Goal: Task Accomplishment & Management: Complete application form

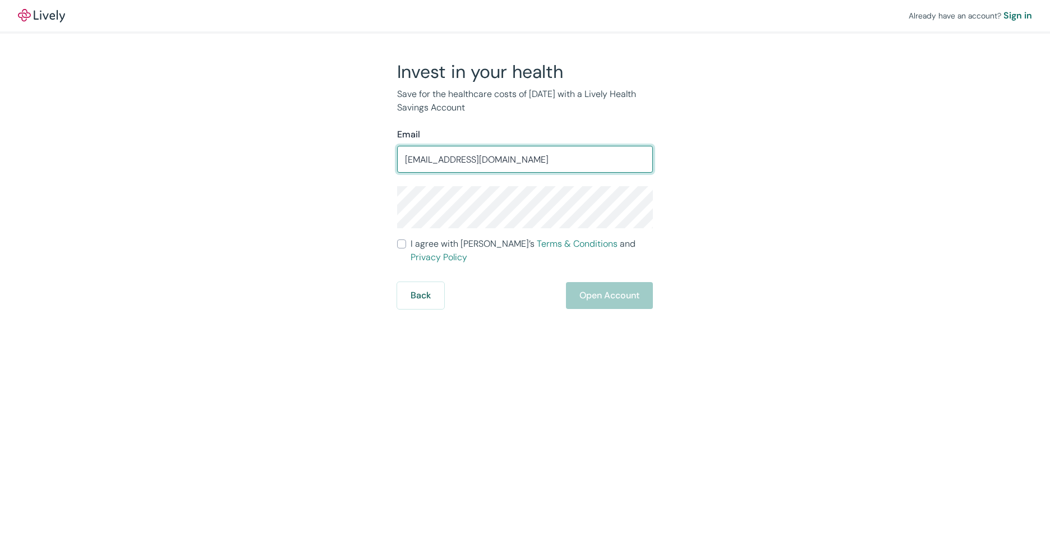
type input "[EMAIL_ADDRESS][DOMAIN_NAME]"
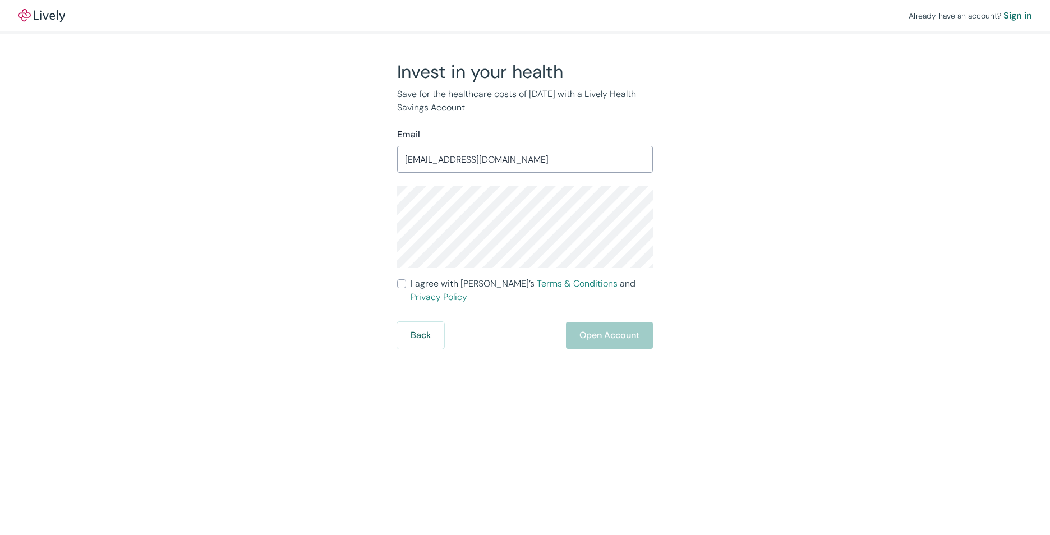
click at [405, 287] on input "I agree with Lively’s Terms & Conditions and Privacy Policy" at bounding box center [401, 283] width 9 height 9
checkbox input "true"
click at [607, 324] on button "Open Account" at bounding box center [609, 335] width 87 height 27
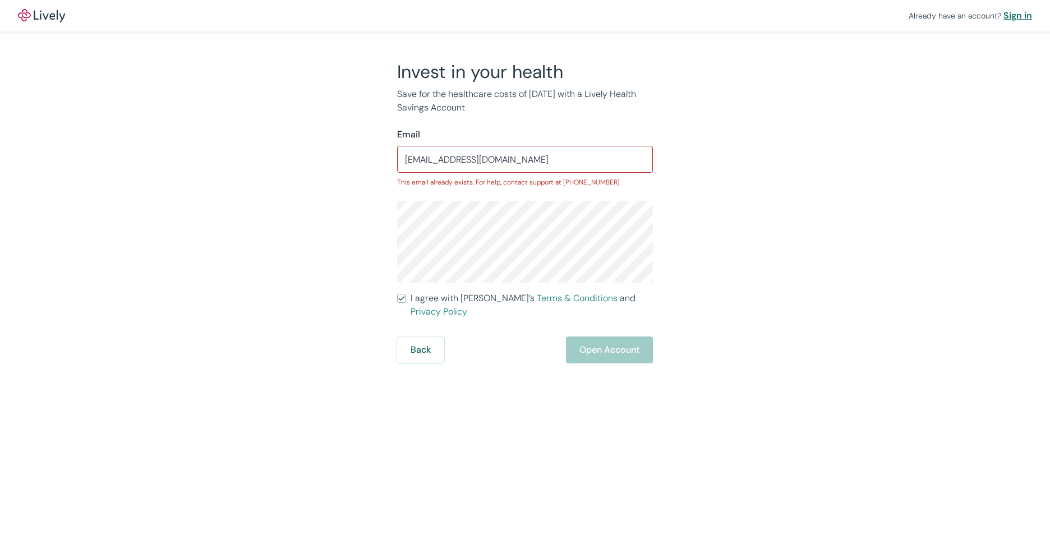
click at [1027, 15] on div "Sign in" at bounding box center [1017, 15] width 29 height 13
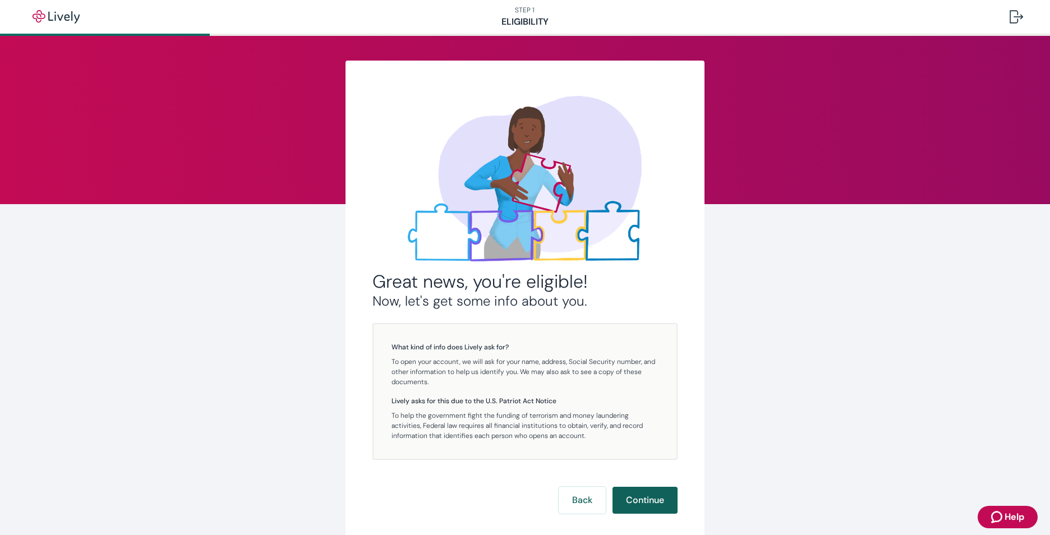
click at [636, 503] on button "Continue" at bounding box center [644, 500] width 65 height 27
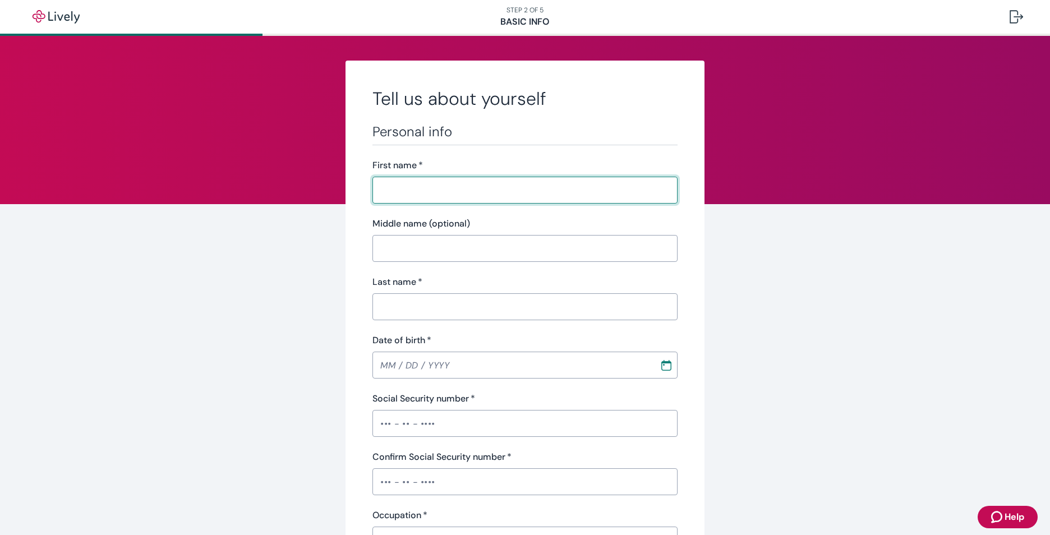
click at [412, 191] on input "First name   *" at bounding box center [524, 190] width 305 height 22
type input "Robert"
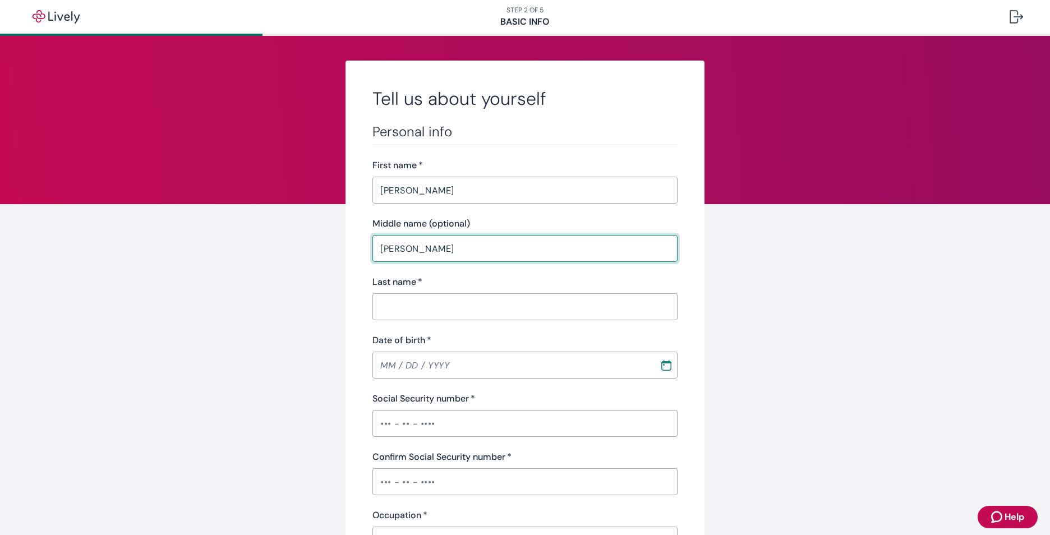
type input "Thomas"
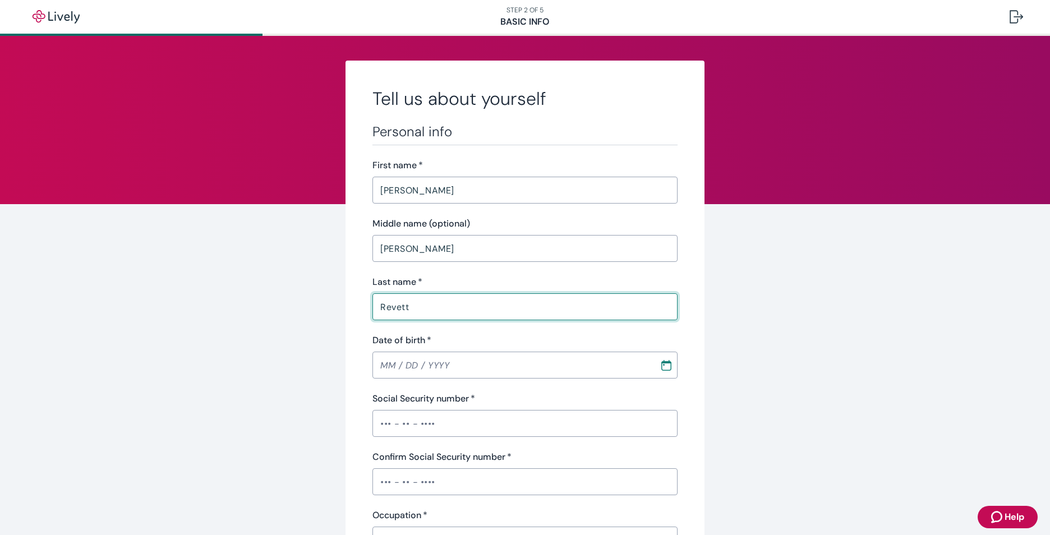
type input "Revett"
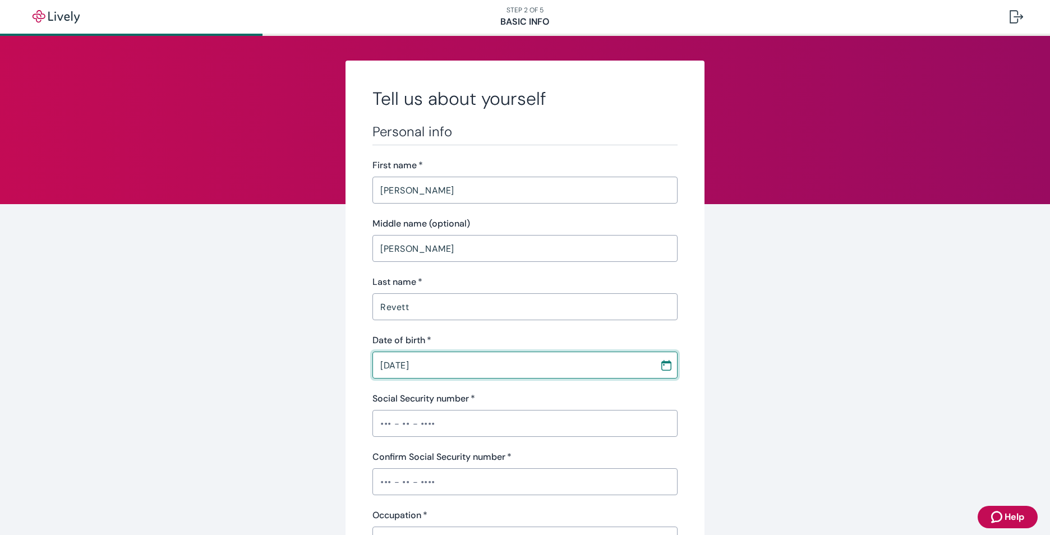
type input "11 / 13 / 1968"
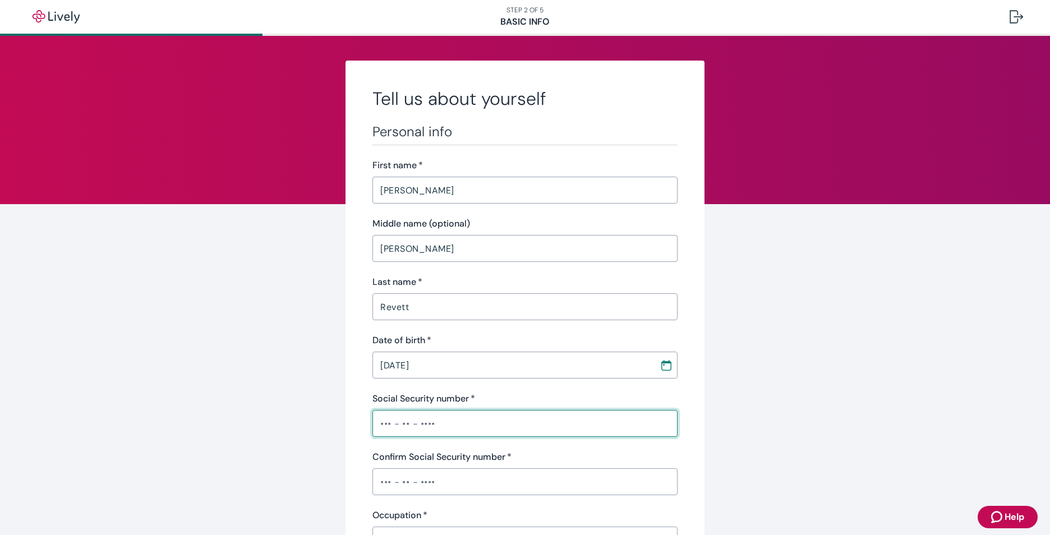
click at [440, 428] on input "Social Security number   *" at bounding box center [524, 423] width 305 height 22
type input "•••-••-6166"
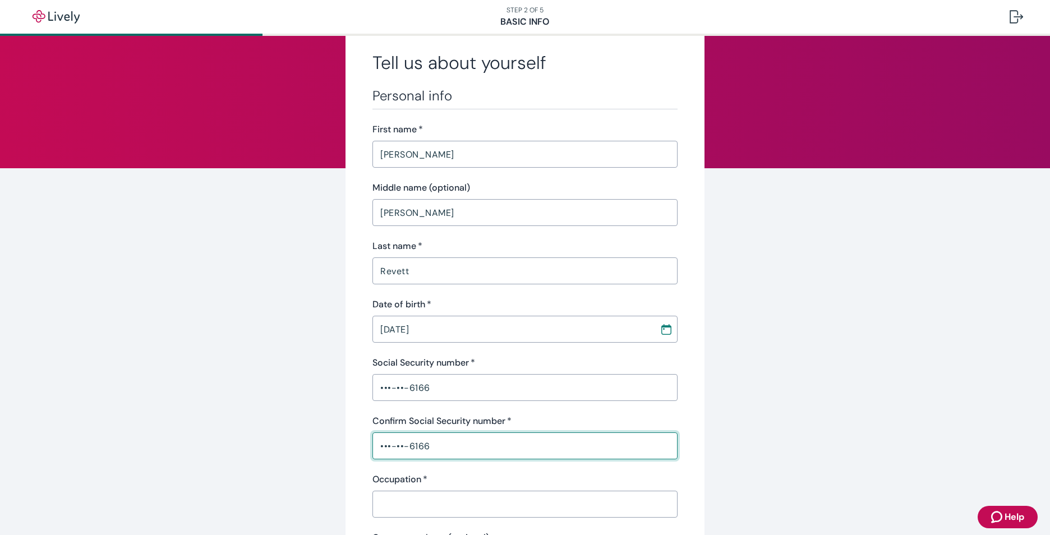
scroll to position [56, 0]
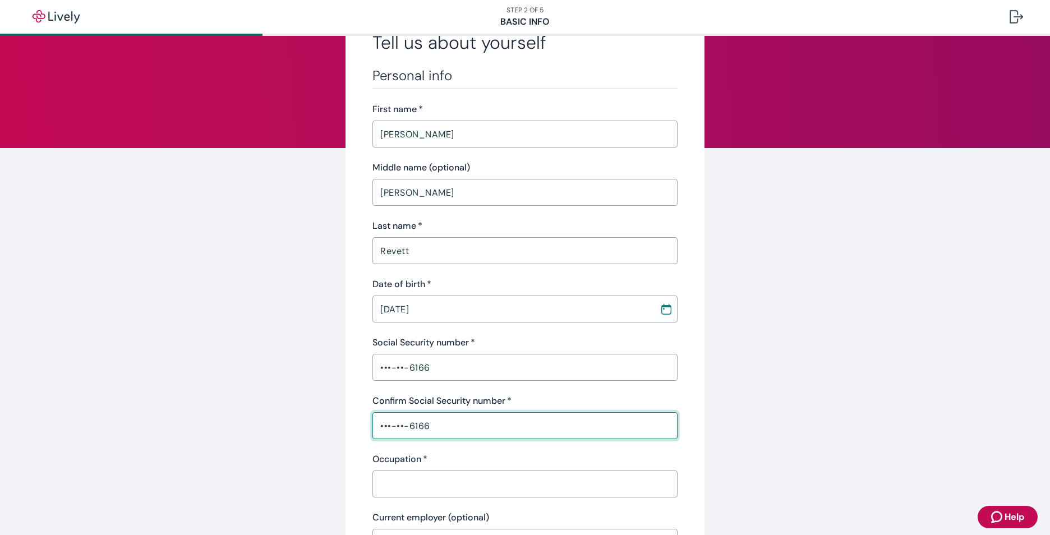
type input "•••-••-6166"
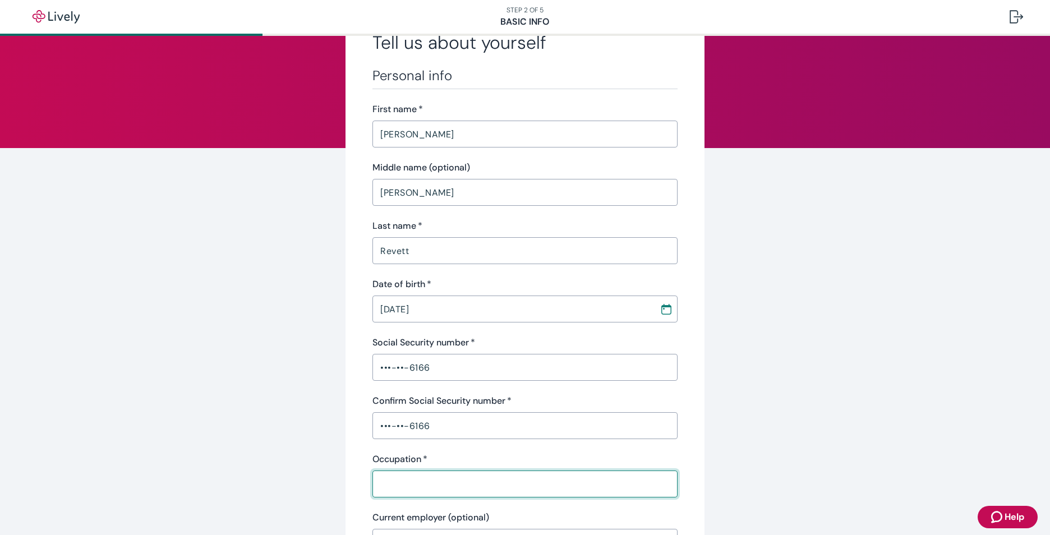
click at [404, 484] on input "Occupation   *" at bounding box center [524, 484] width 305 height 22
type input "Financial Advisor"
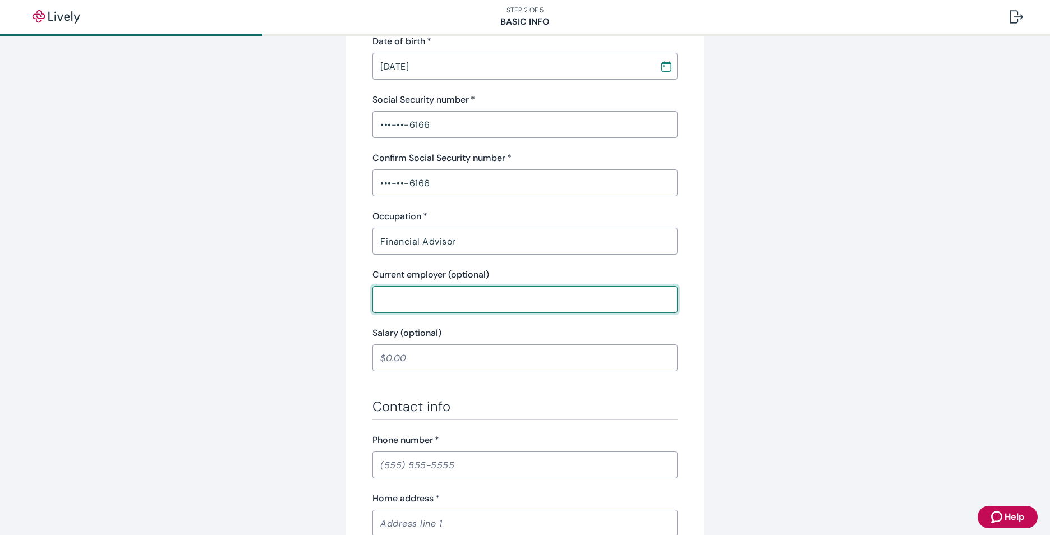
scroll to position [355, 0]
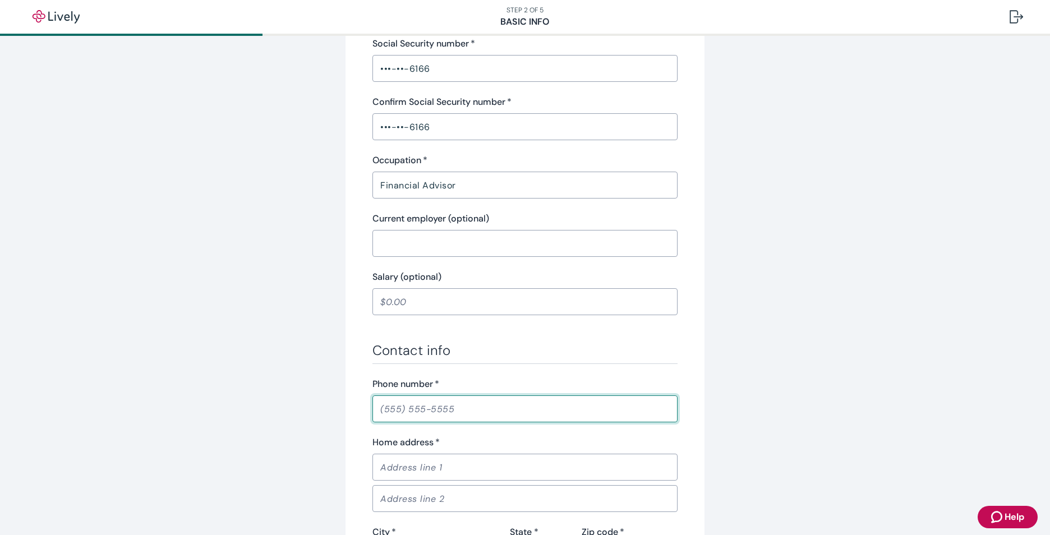
click at [456, 410] on input "Phone number   *" at bounding box center [524, 409] width 305 height 22
type input "(231) 944-3184"
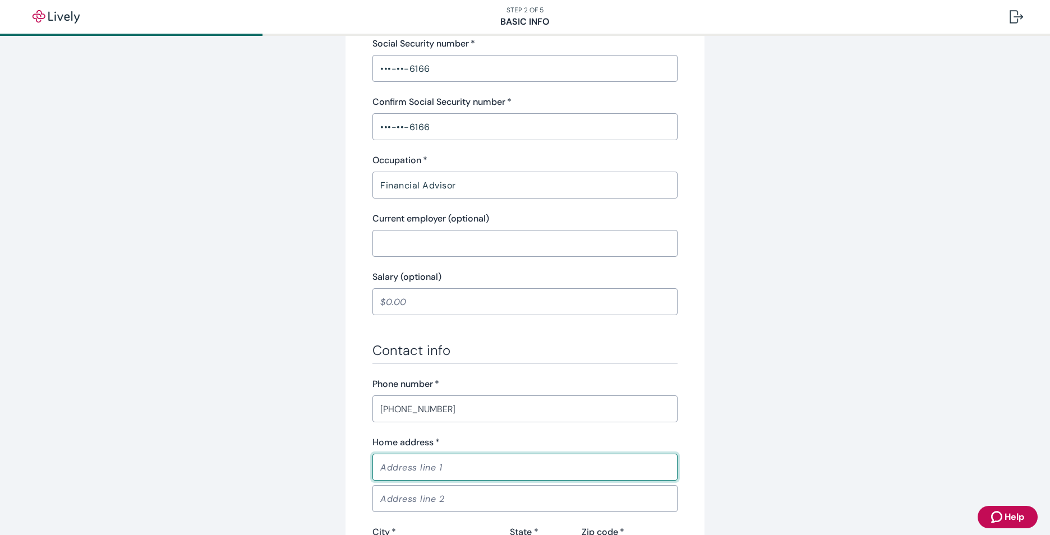
click at [455, 469] on input "Home address   *" at bounding box center [524, 467] width 305 height 22
type input "3450 Prouty Rd"
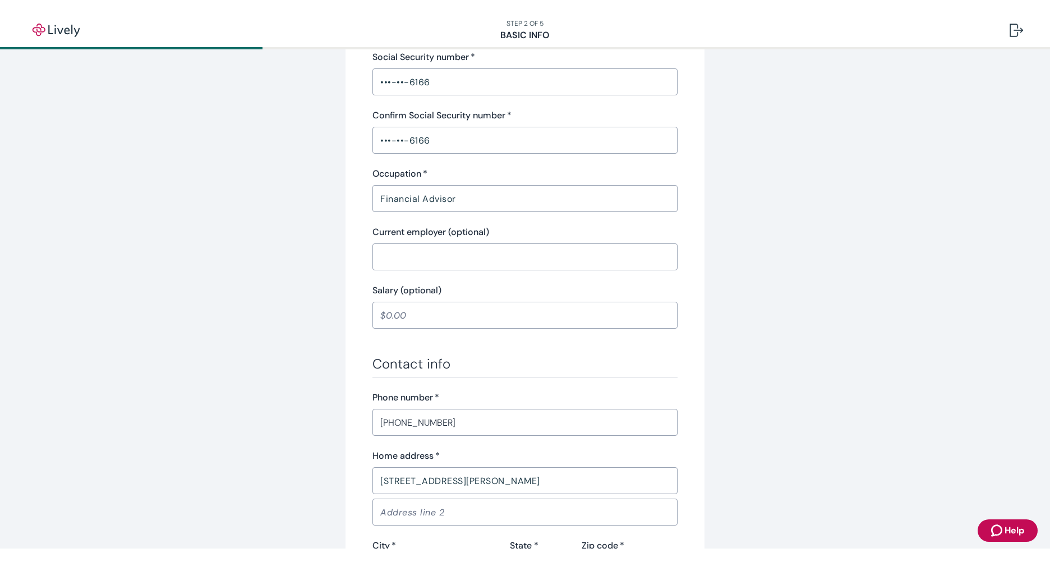
scroll to position [626, 0]
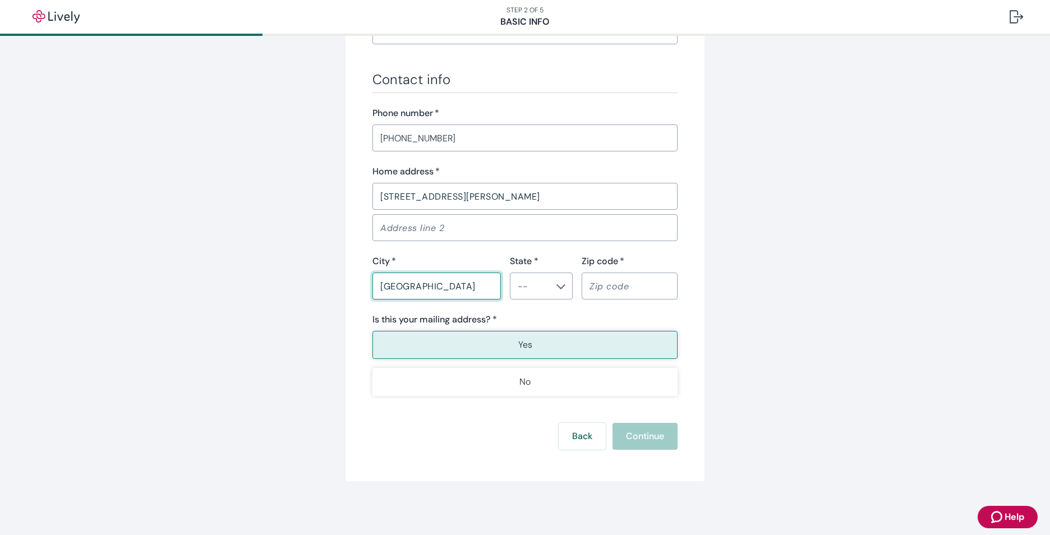
type input "traverse city"
click at [519, 315] on li "MI" at bounding box center [537, 314] width 63 height 20
type input "MI"
click at [638, 287] on input "Zip code   *" at bounding box center [630, 286] width 96 height 22
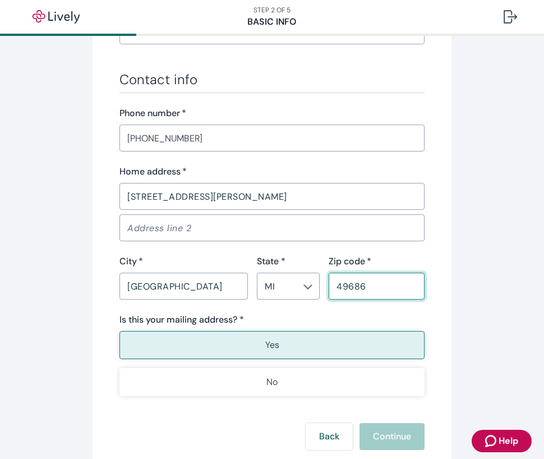
type input "49686"
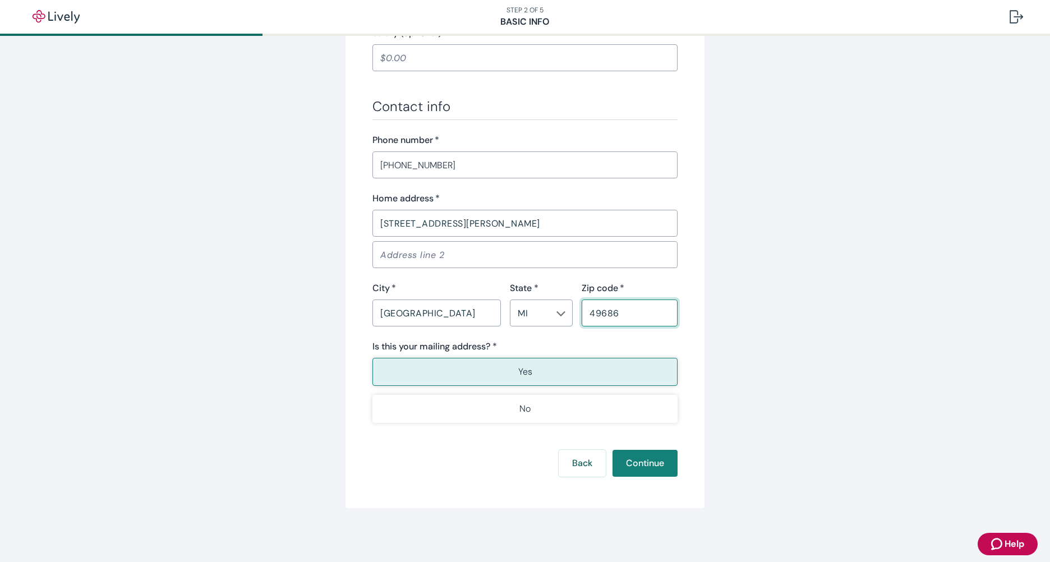
scroll to position [599, 0]
click at [525, 371] on p "Yes" at bounding box center [525, 371] width 14 height 13
click at [527, 371] on p "Yes" at bounding box center [525, 371] width 14 height 13
click at [636, 461] on button "Continue" at bounding box center [644, 463] width 65 height 27
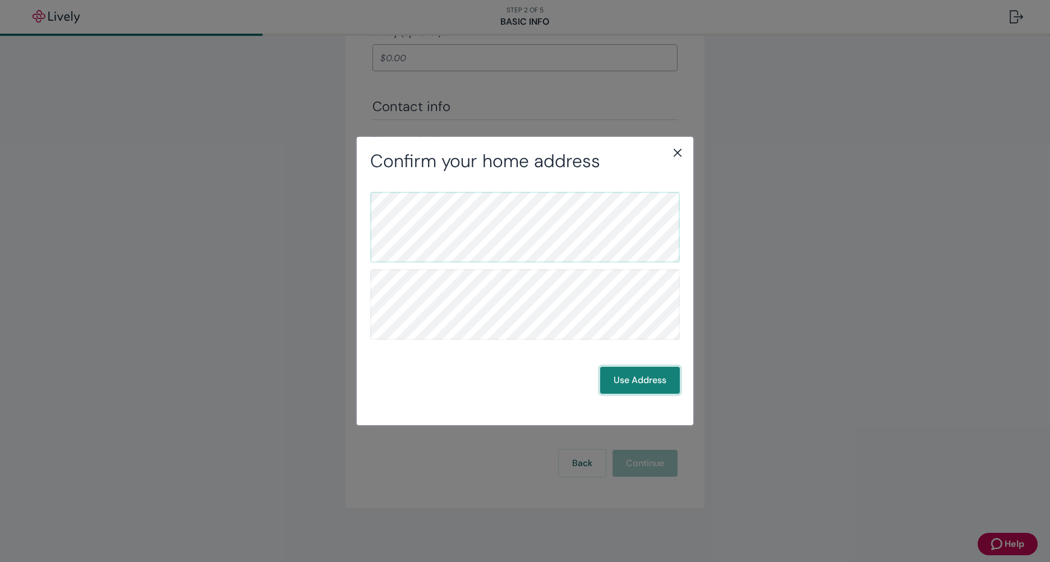
click at [627, 380] on button "Use Address" at bounding box center [640, 380] width 80 height 27
click at [634, 380] on button "Use Address" at bounding box center [640, 380] width 80 height 27
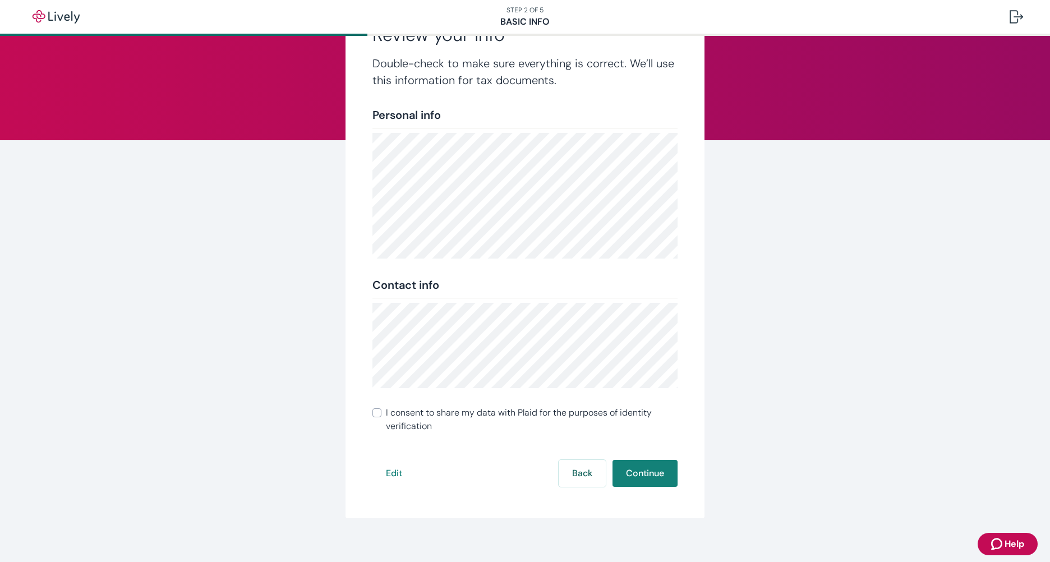
scroll to position [74, 0]
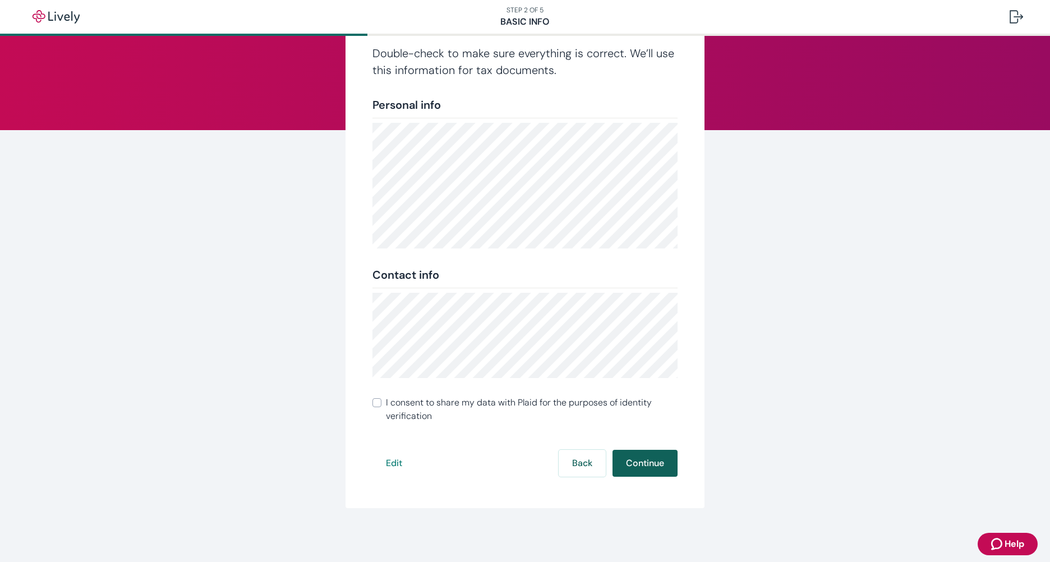
click at [634, 464] on button "Continue" at bounding box center [644, 463] width 65 height 27
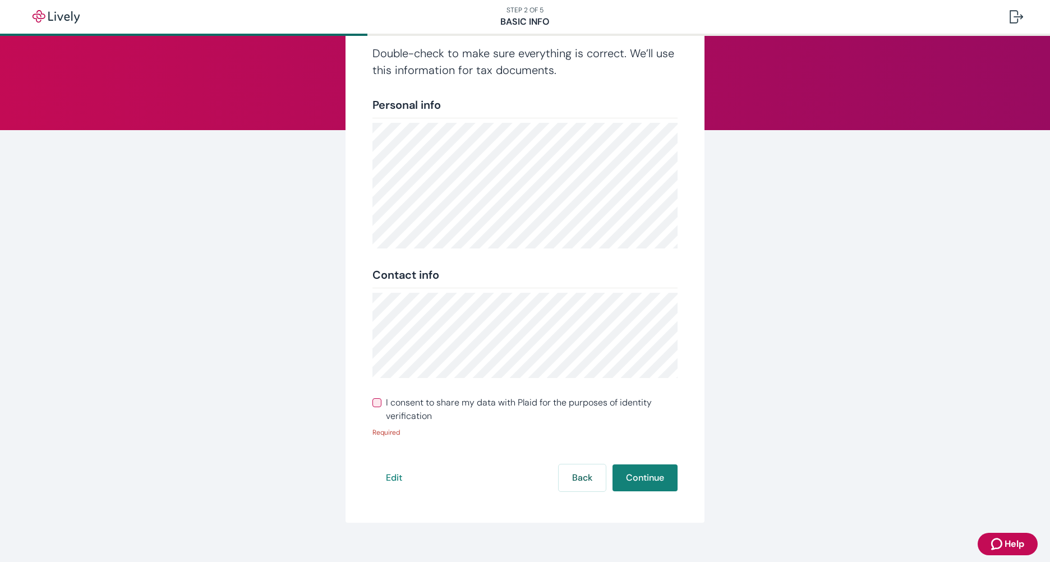
click at [373, 404] on input "I consent to share my data with Plaid for the purposes of identity verification" at bounding box center [376, 402] width 9 height 9
checkbox input "true"
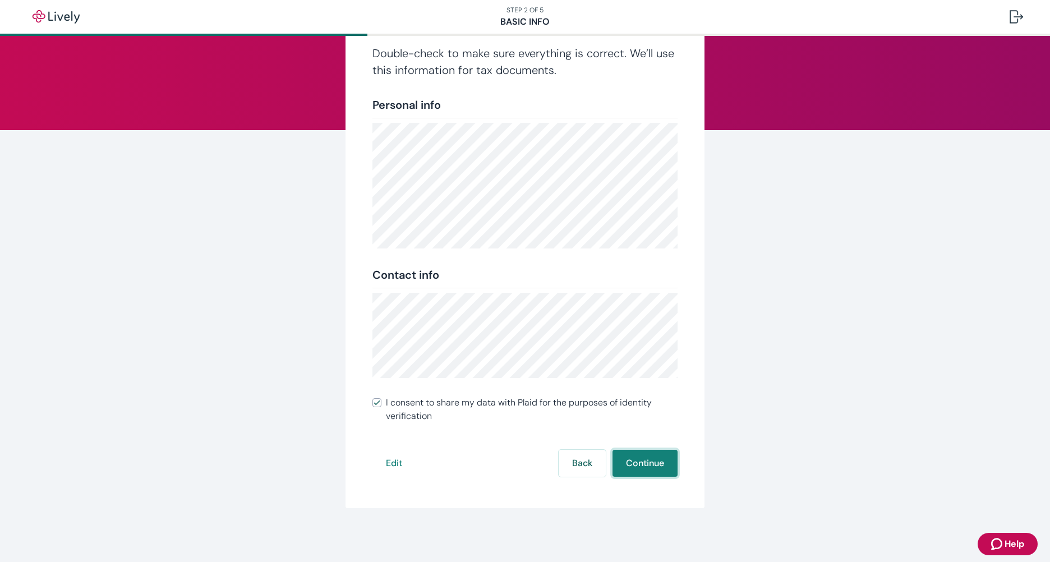
click at [641, 462] on button "Continue" at bounding box center [644, 463] width 65 height 27
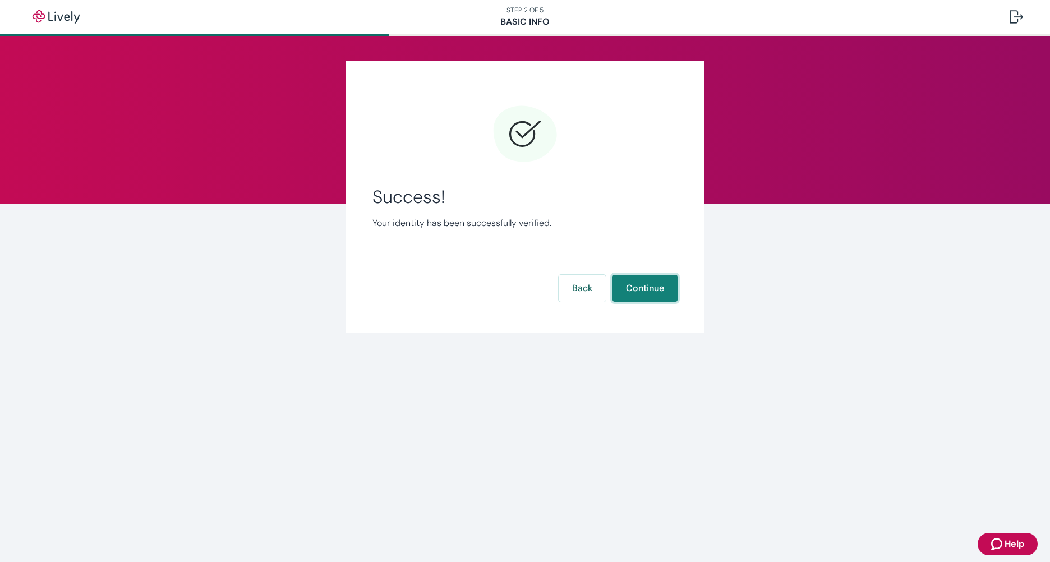
click at [648, 289] on button "Continue" at bounding box center [644, 288] width 65 height 27
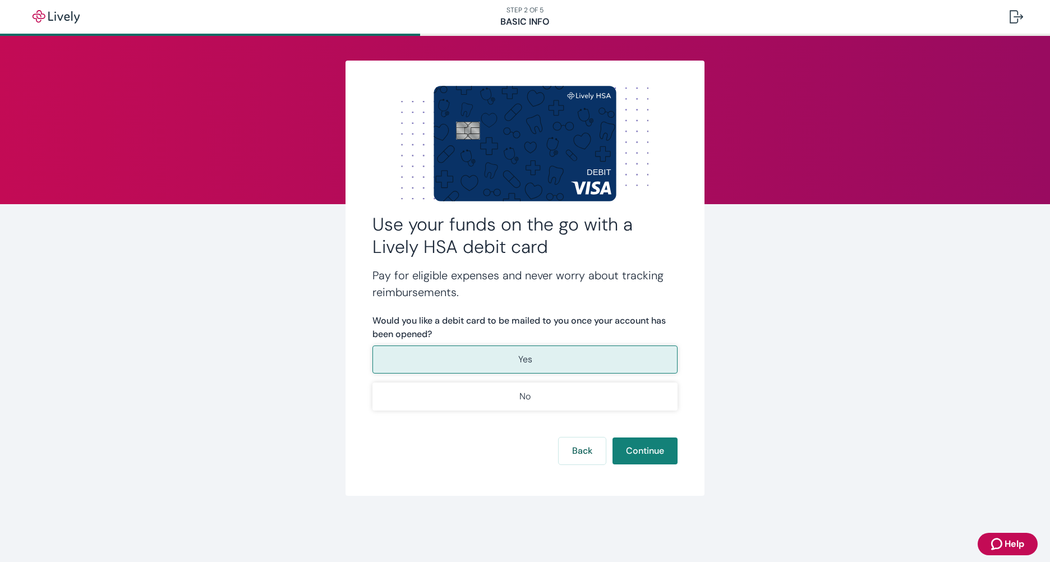
click at [538, 363] on button "Yes" at bounding box center [524, 359] width 305 height 28
click at [641, 450] on button "Continue" at bounding box center [644, 450] width 65 height 27
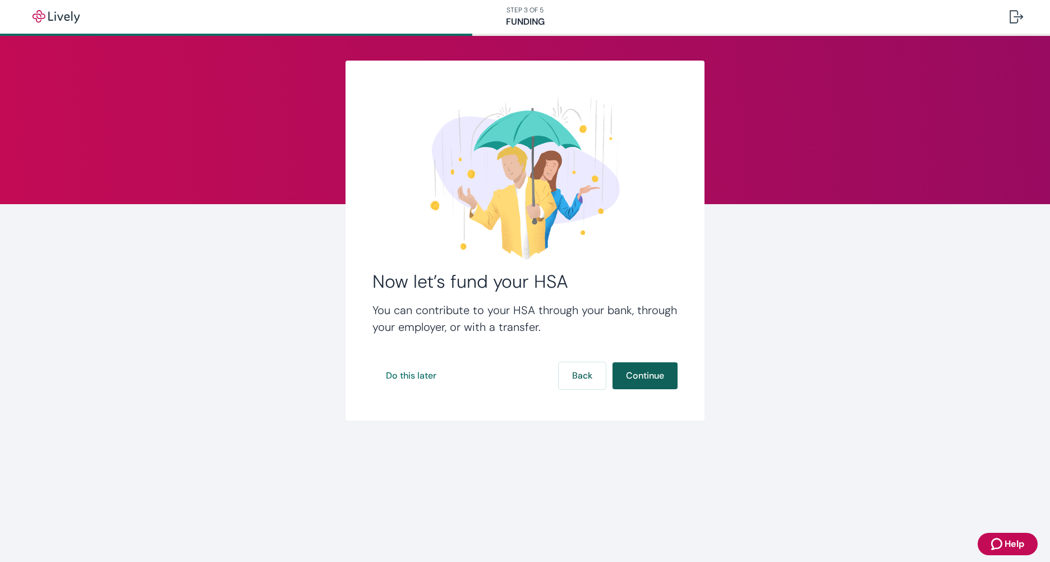
click at [639, 376] on button "Continue" at bounding box center [644, 375] width 65 height 27
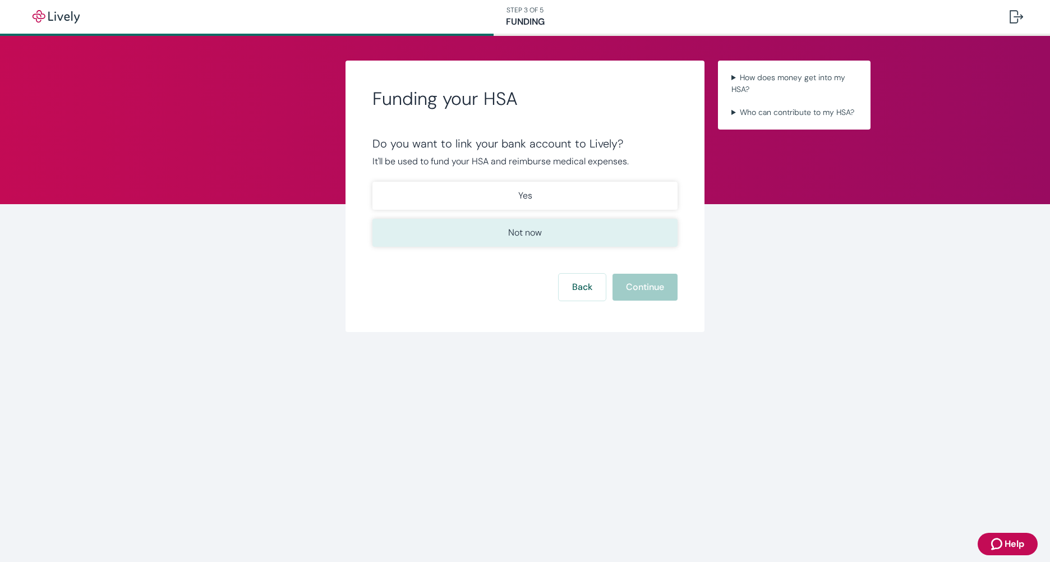
click at [515, 229] on p "Not now" at bounding box center [525, 232] width 34 height 13
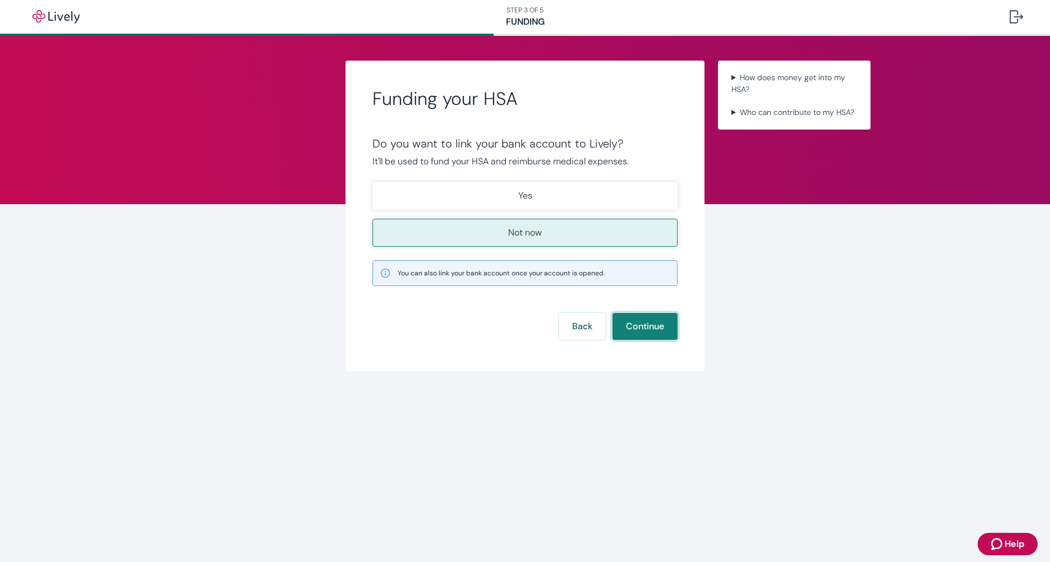
click at [639, 329] on button "Continue" at bounding box center [644, 326] width 65 height 27
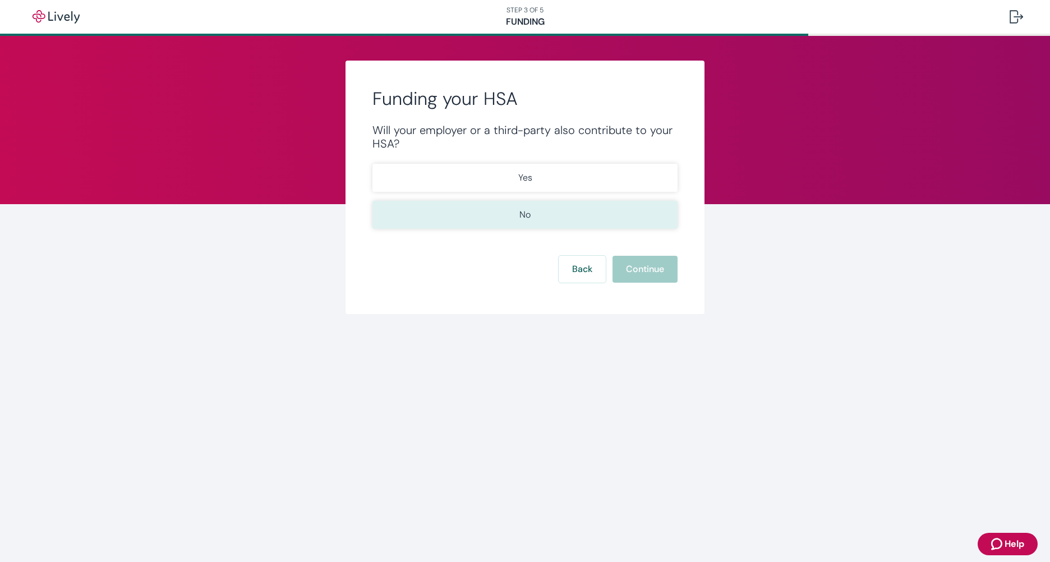
click at [525, 215] on p "No" at bounding box center [524, 214] width 11 height 13
click at [642, 265] on button "Continue" at bounding box center [644, 269] width 65 height 27
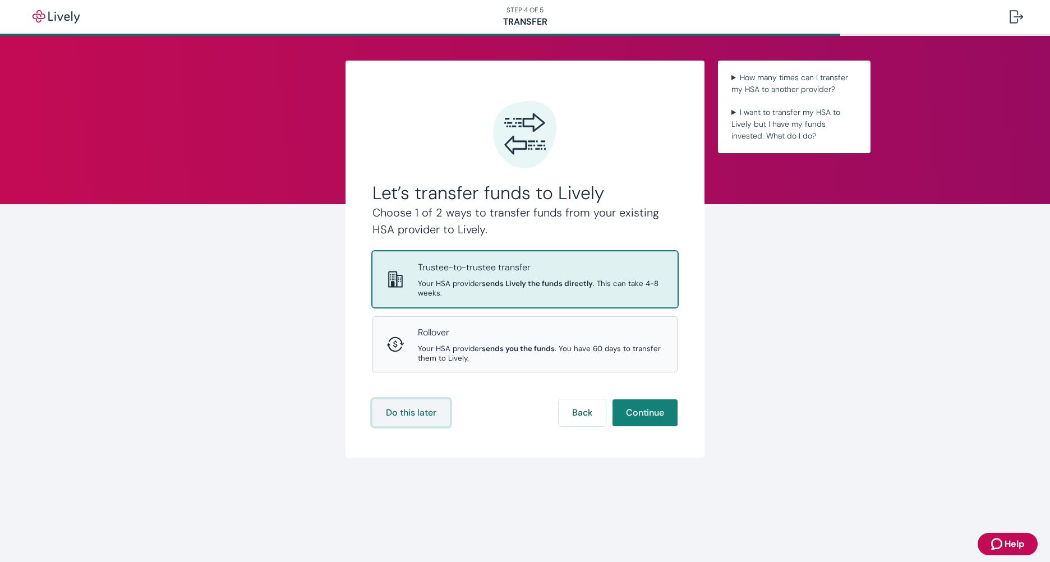
click at [409, 410] on button "Do this later" at bounding box center [410, 412] width 77 height 27
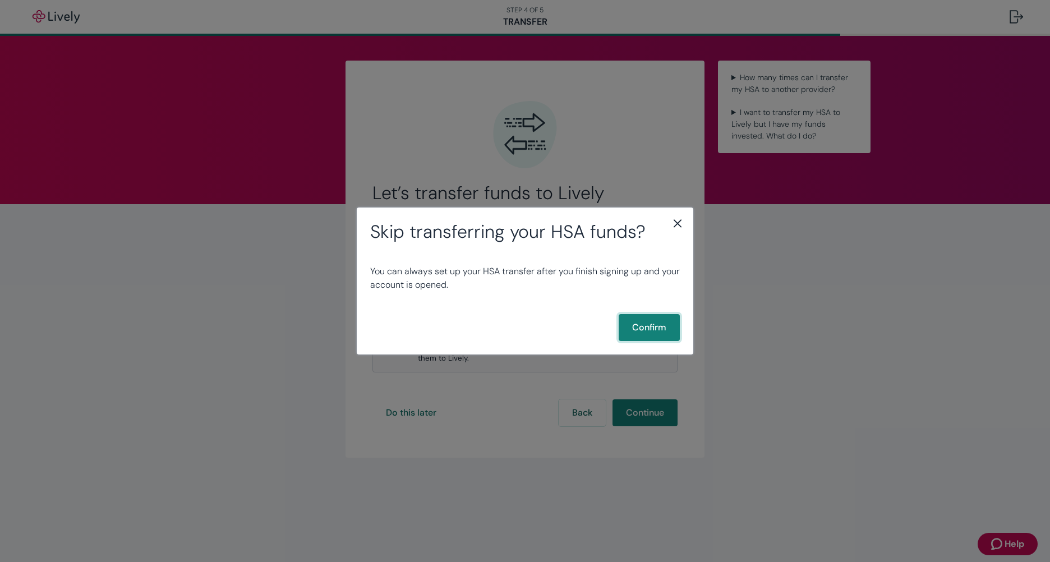
click at [647, 325] on button "Confirm" at bounding box center [649, 327] width 61 height 27
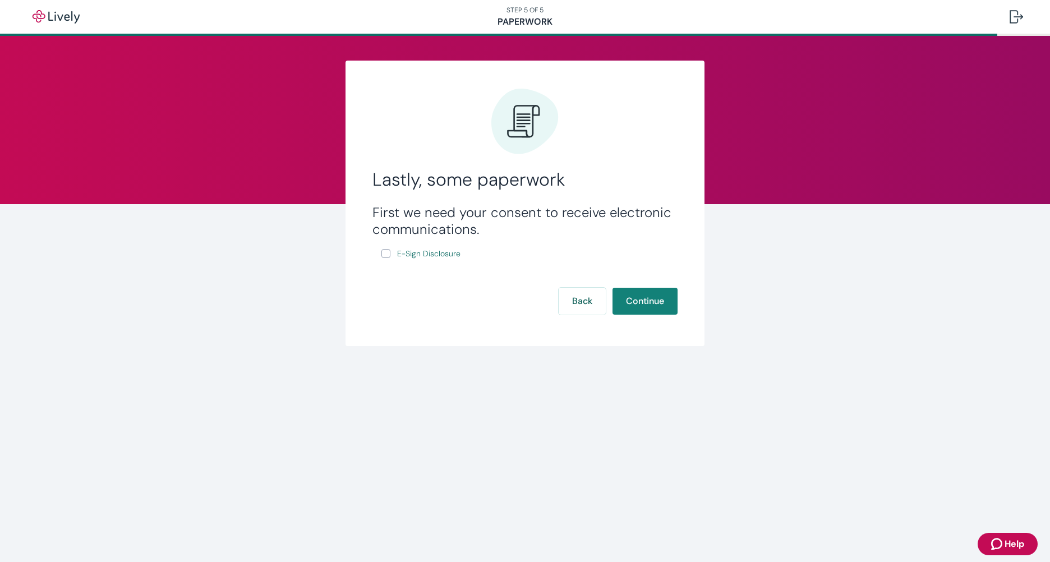
click at [386, 254] on input "E-Sign Disclosure" at bounding box center [385, 253] width 9 height 9
checkbox input "true"
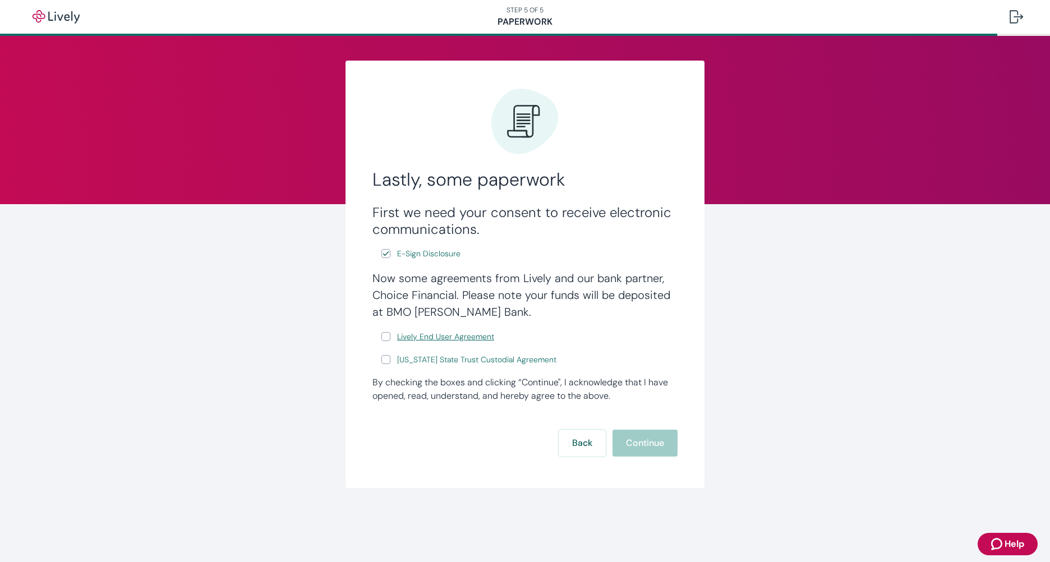
click at [427, 335] on span "Lively End User Agreement" at bounding box center [445, 337] width 97 height 12
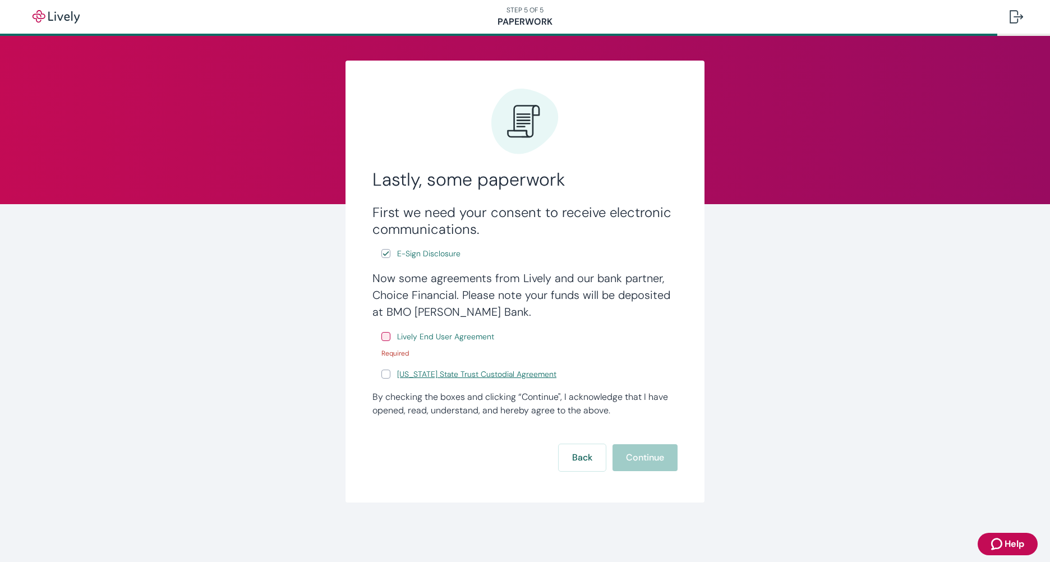
click at [449, 373] on span "Wyoming State Trust Custodial Agreement" at bounding box center [476, 374] width 159 height 12
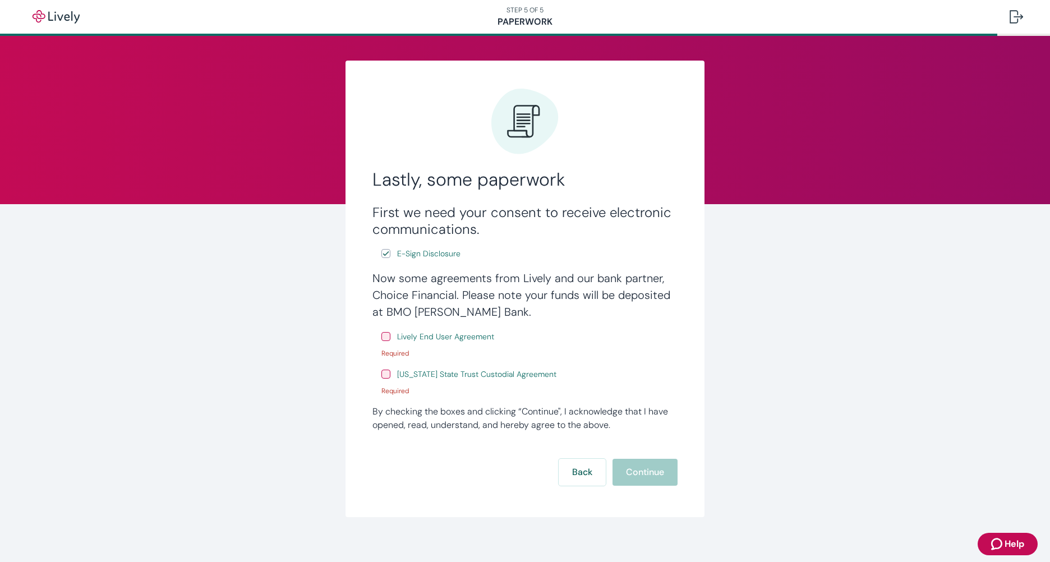
click at [381, 335] on input "Lively End User Agreement" at bounding box center [385, 336] width 9 height 9
checkbox input "true"
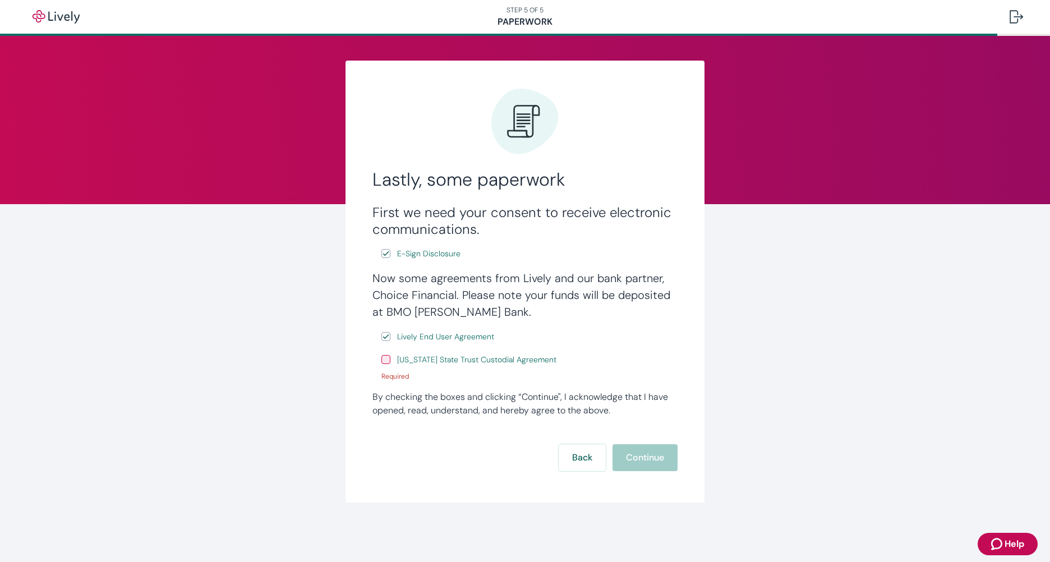
click at [389, 359] on input "Wyoming State Trust Custodial Agreement" at bounding box center [385, 359] width 9 height 9
checkbox input "true"
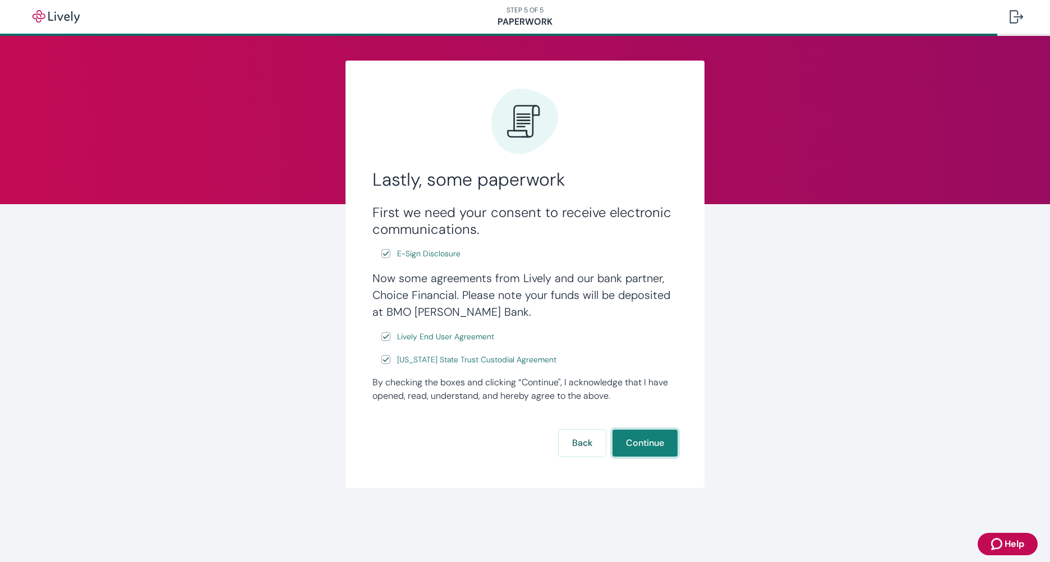
click at [643, 441] on button "Continue" at bounding box center [644, 443] width 65 height 27
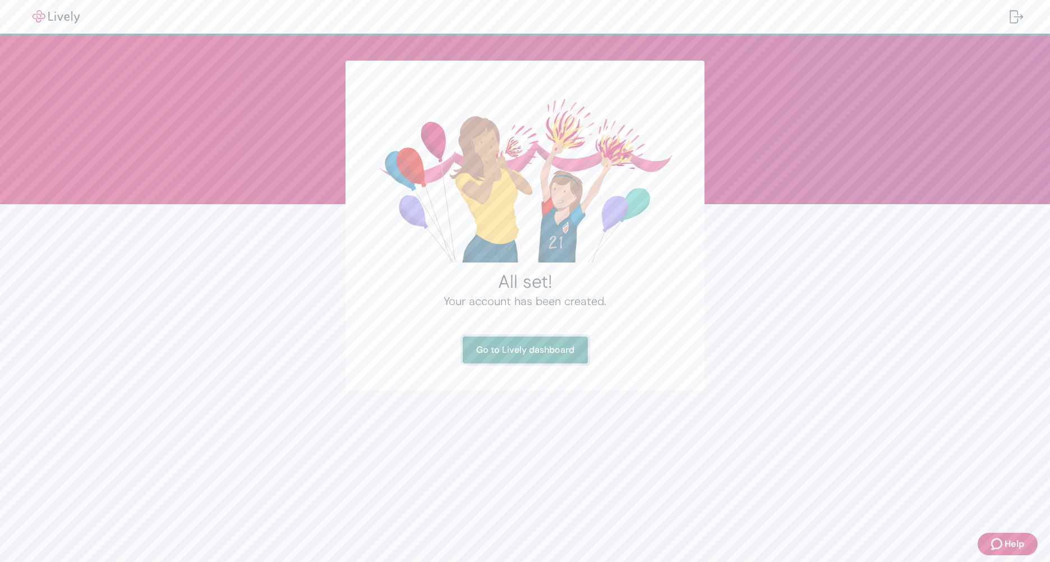
click at [526, 350] on link "Go to Lively dashboard" at bounding box center [525, 349] width 125 height 27
